Goal: Task Accomplishment & Management: Complete application form

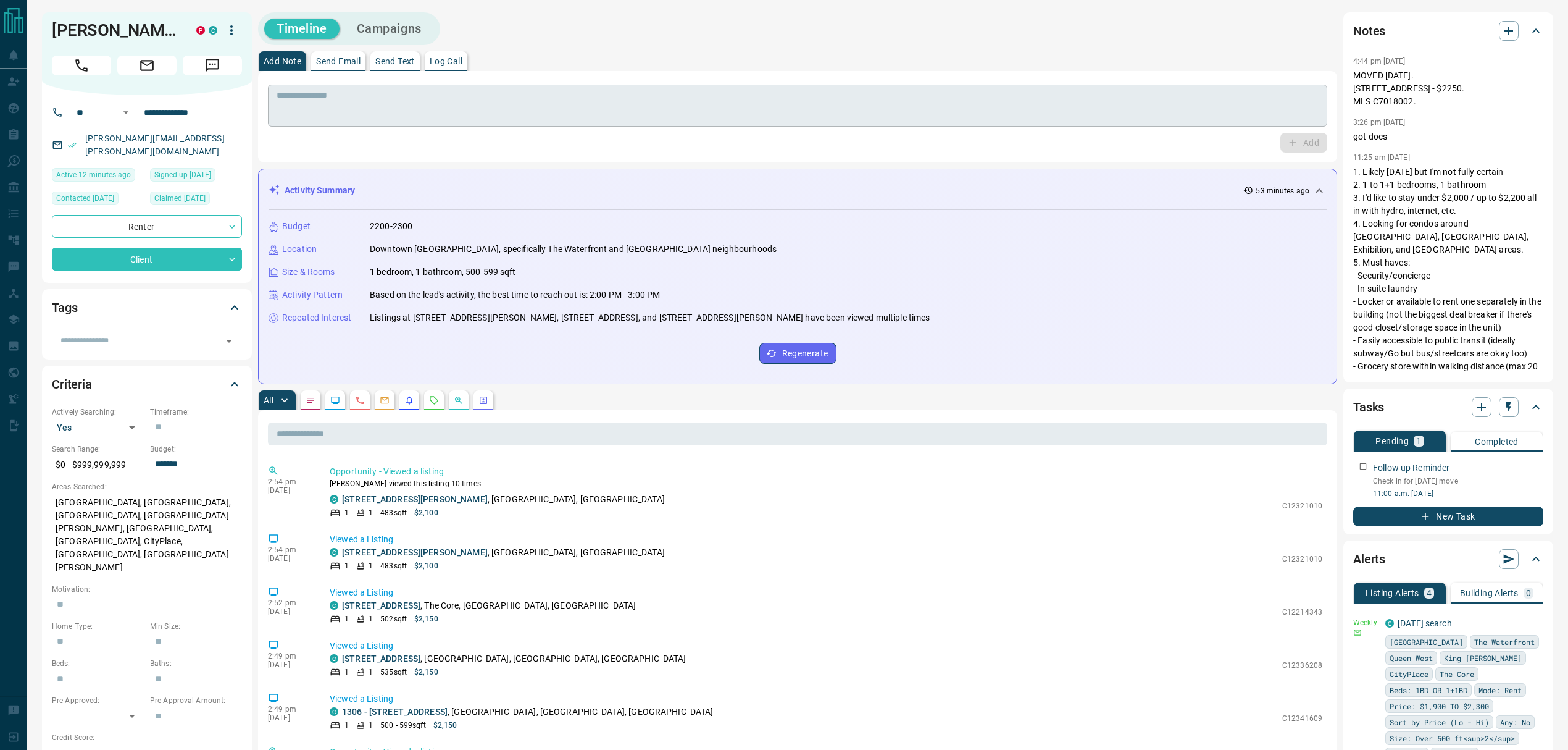
click at [1001, 120] on textarea at bounding box center [798, 106] width 1042 height 31
click at [438, 394] on button "button" at bounding box center [434, 401] width 20 height 20
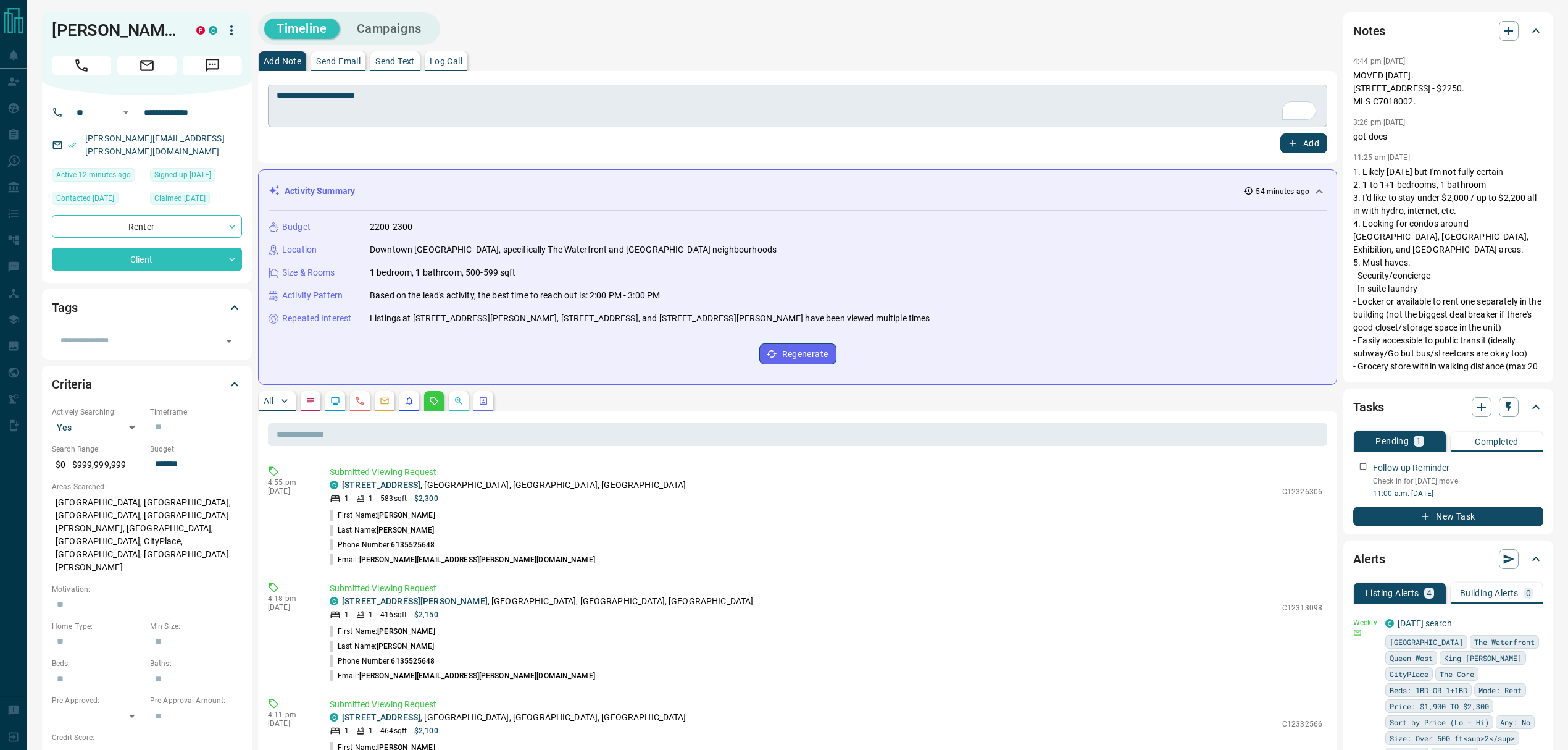
click at [400, 119] on textarea "**********" at bounding box center [798, 106] width 1042 height 32
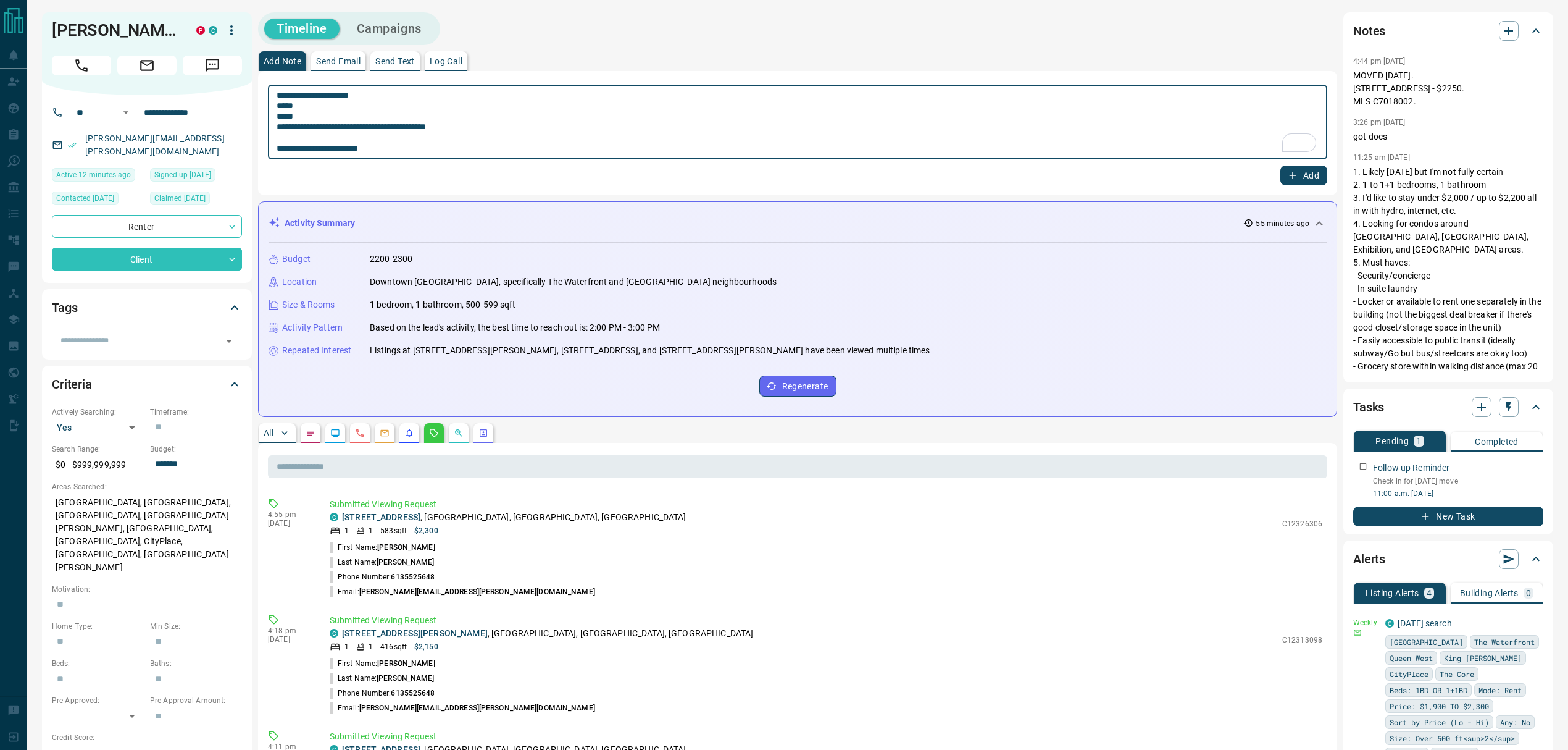
type textarea "**********"
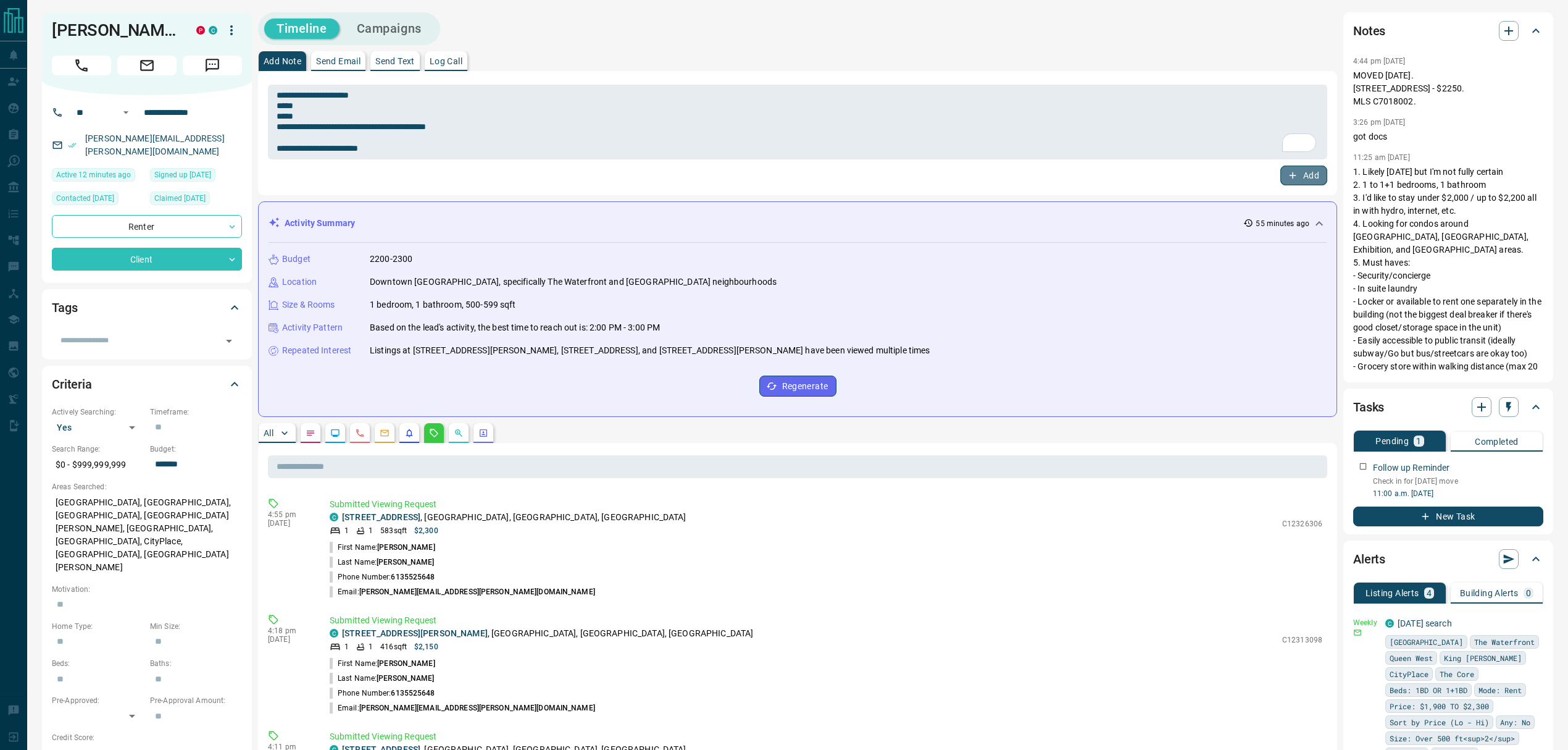
click at [1286, 171] on button "Add" at bounding box center [1304, 176] width 47 height 20
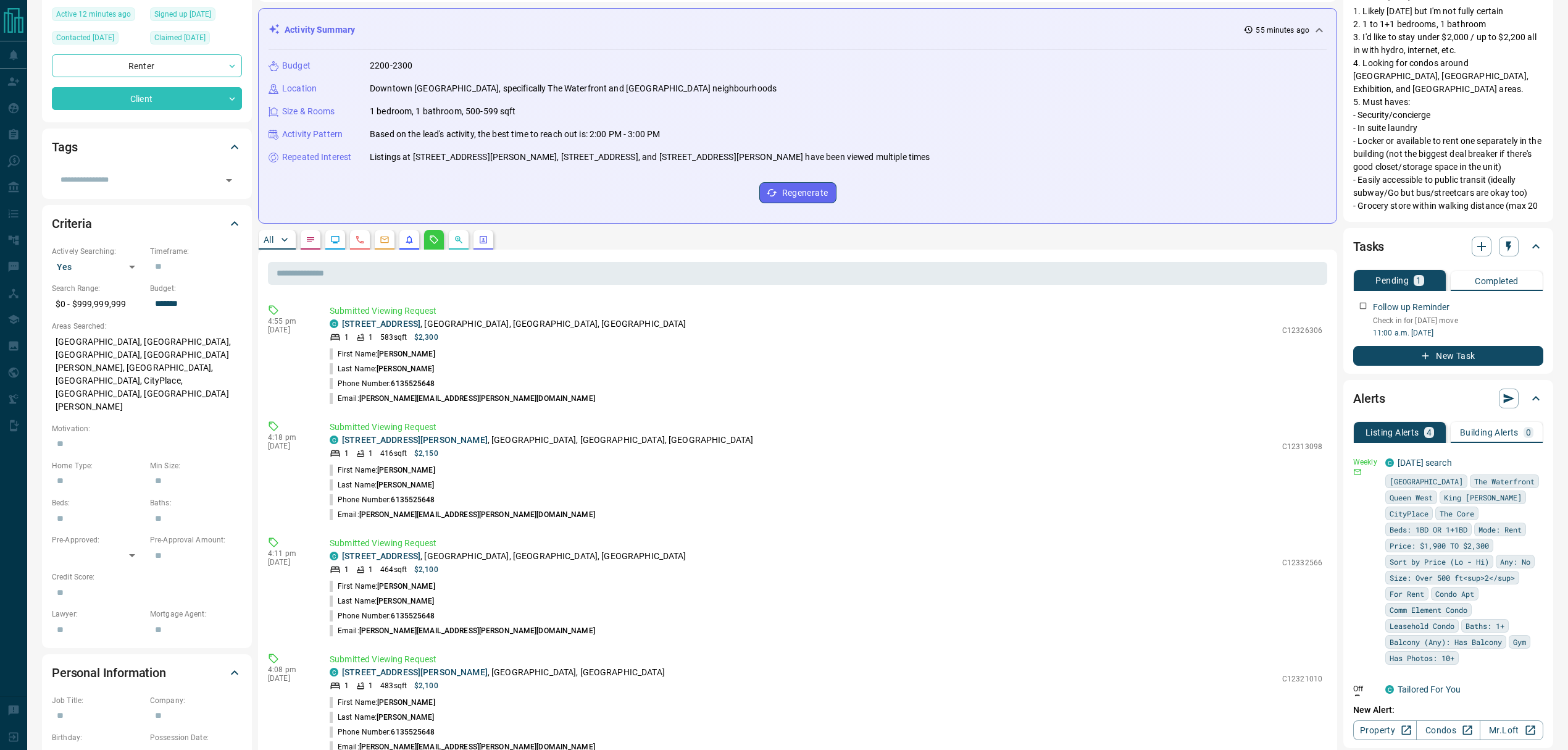
scroll to position [164, 0]
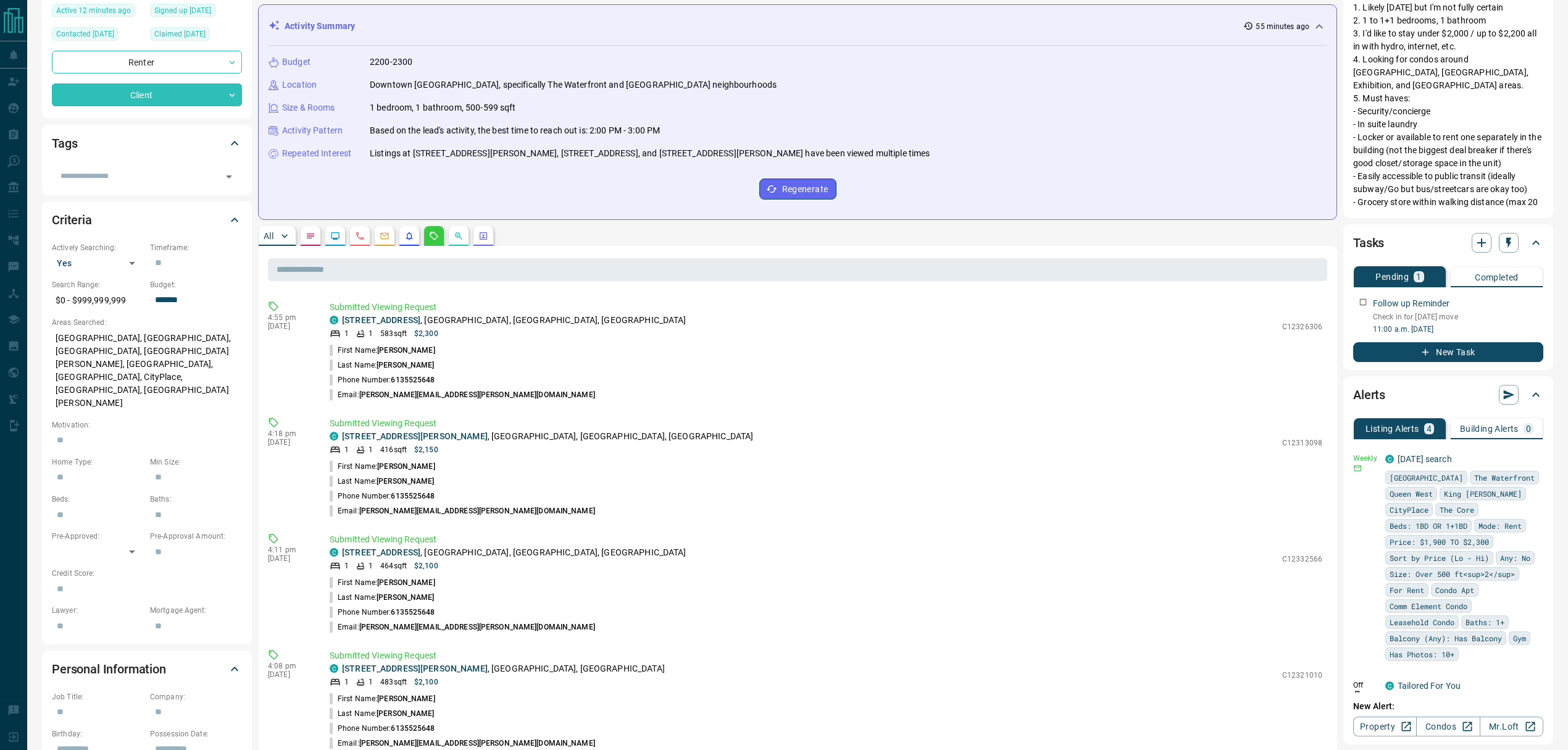
click at [967, 243] on div "All" at bounding box center [798, 236] width 1079 height 20
click at [1413, 459] on link "[DATE] search" at bounding box center [1425, 459] width 55 height 10
click at [801, 539] on p "Submitted Viewing Request" at bounding box center [826, 540] width 992 height 13
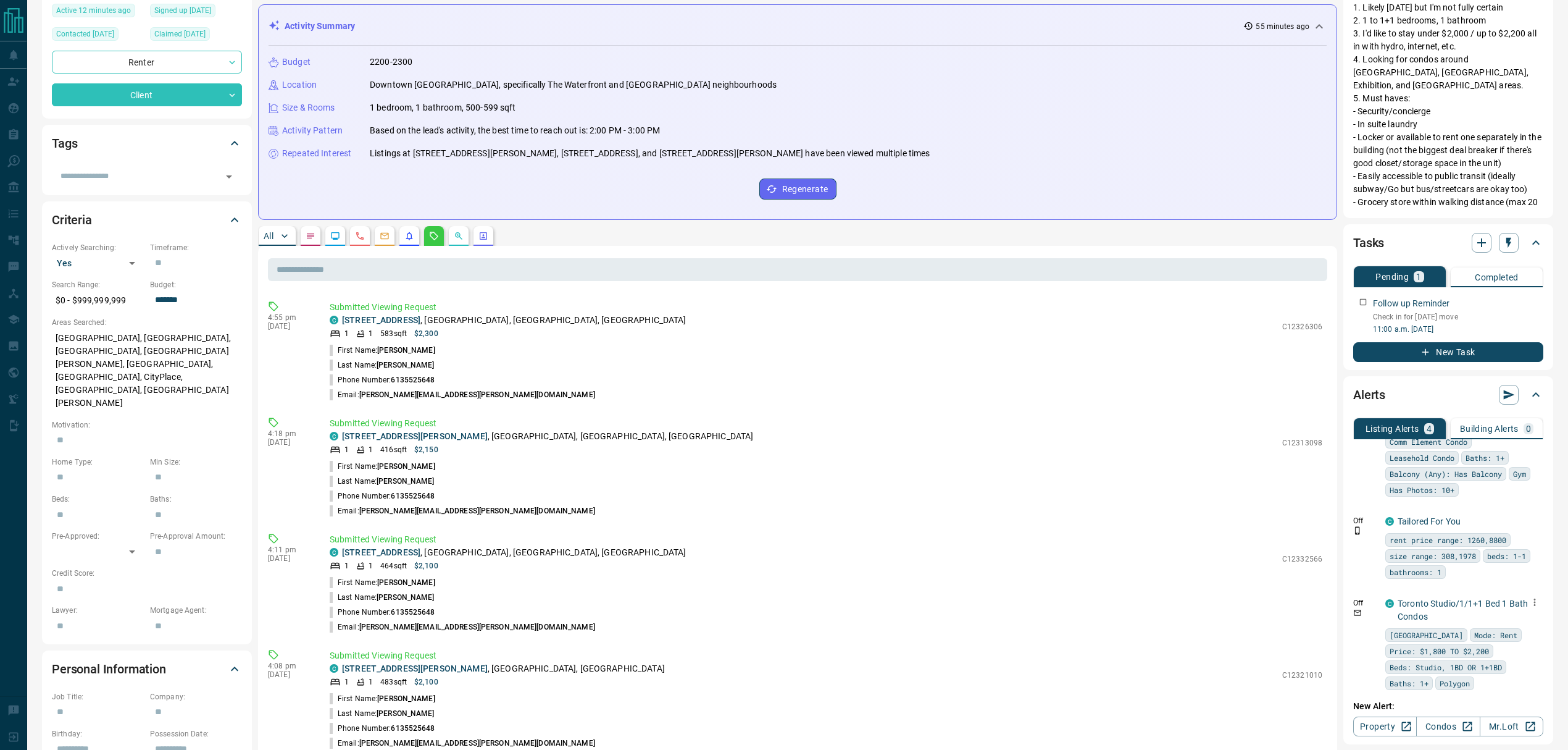
scroll to position [0, 0]
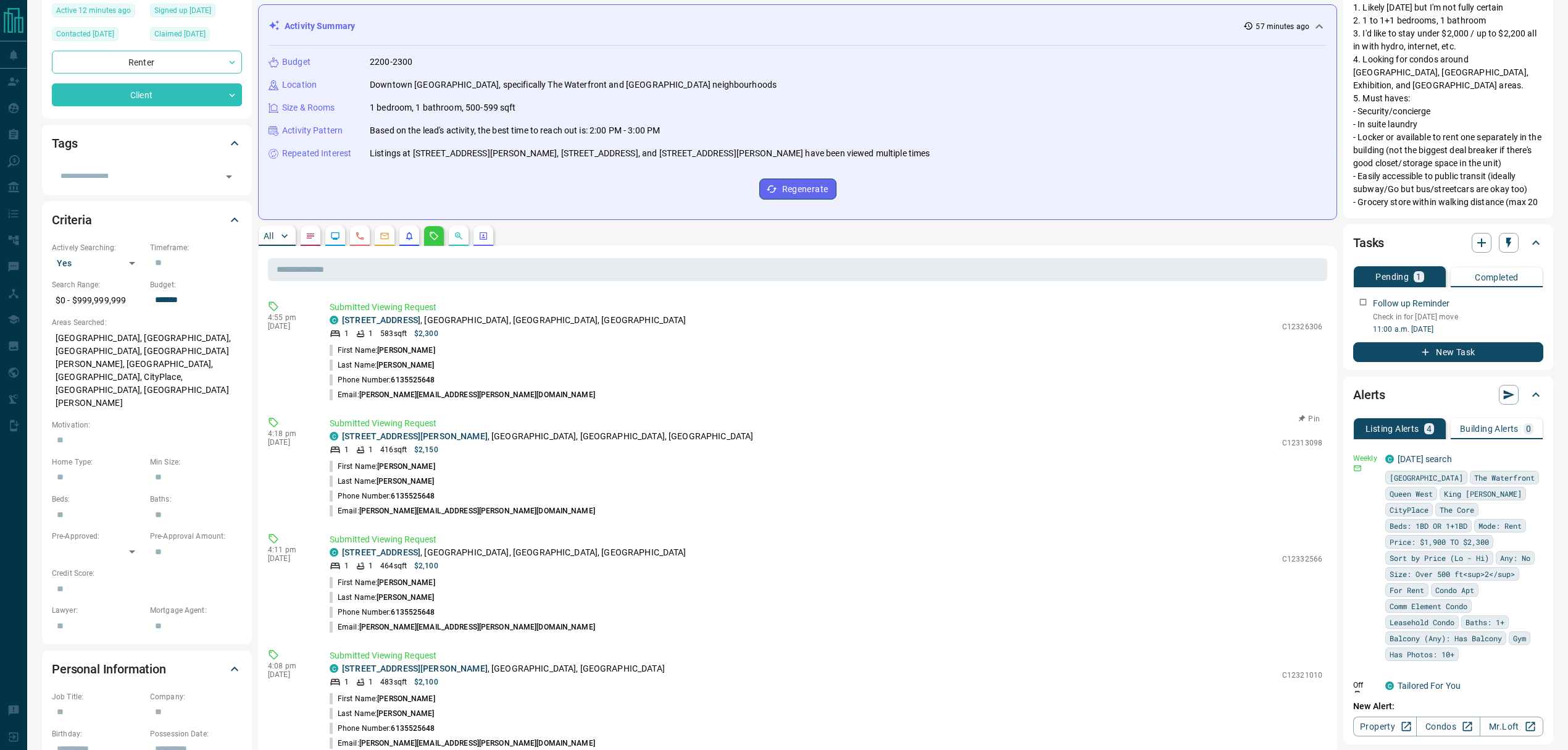
click at [1030, 476] on li "Last Name: [PERSON_NAME]" at bounding box center [826, 481] width 992 height 15
